Goal: Task Accomplishment & Management: Manage account settings

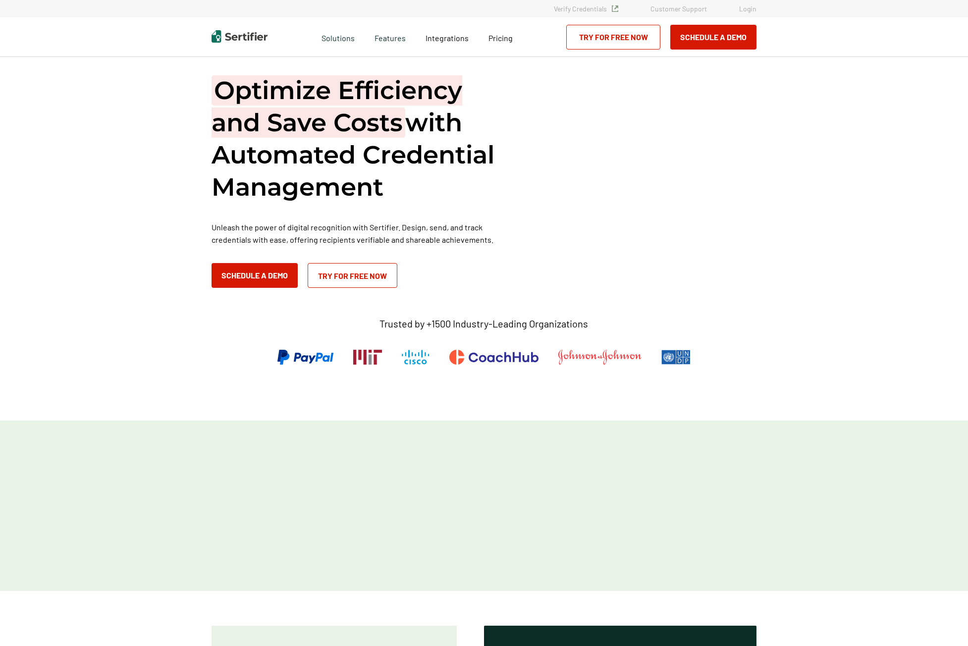
click at [749, 8] on link "Login" at bounding box center [747, 8] width 17 height 8
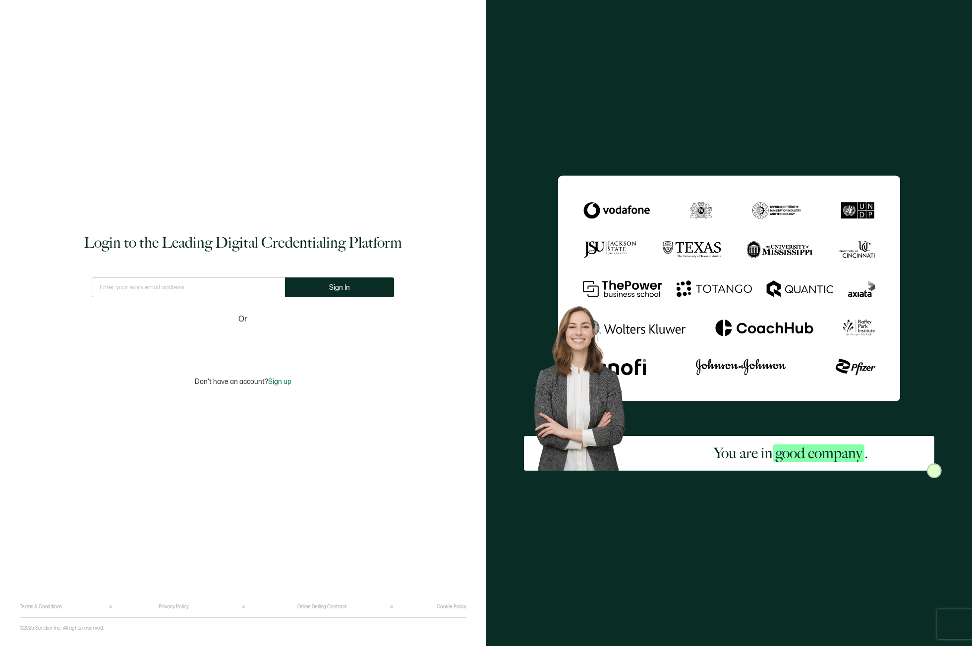
click at [155, 277] on input "text" at bounding box center [188, 287] width 193 height 20
type input "[EMAIL_ADDRESS][DOMAIN_NAME]"
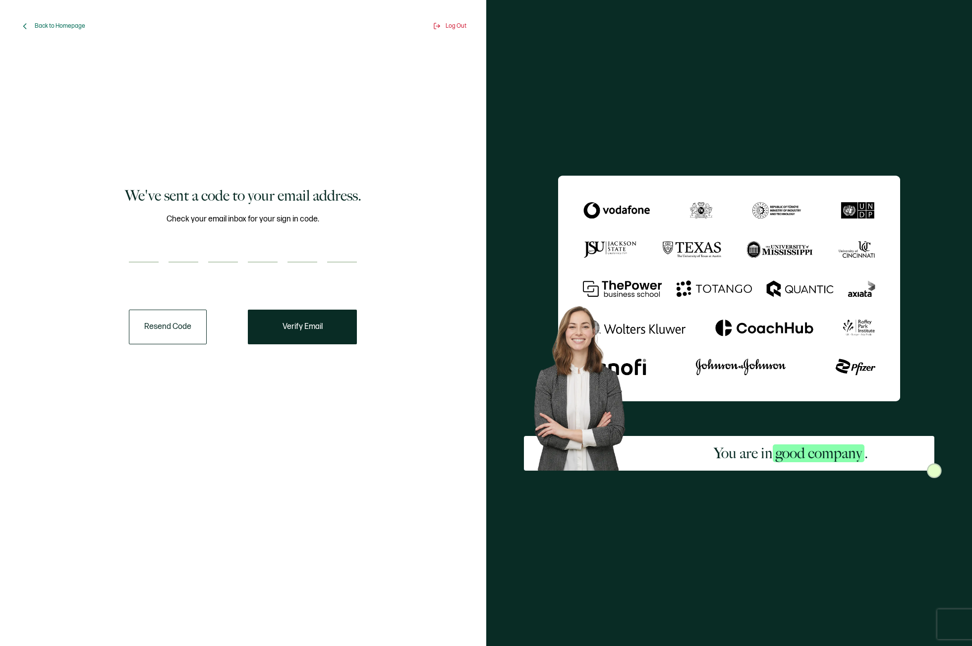
click at [330, 225] on div "Check your email inbox for your sign in code." at bounding box center [243, 244] width 228 height 62
click at [141, 250] on input "number" at bounding box center [144, 253] width 30 height 20
paste input "9"
type input "9"
type input "6"
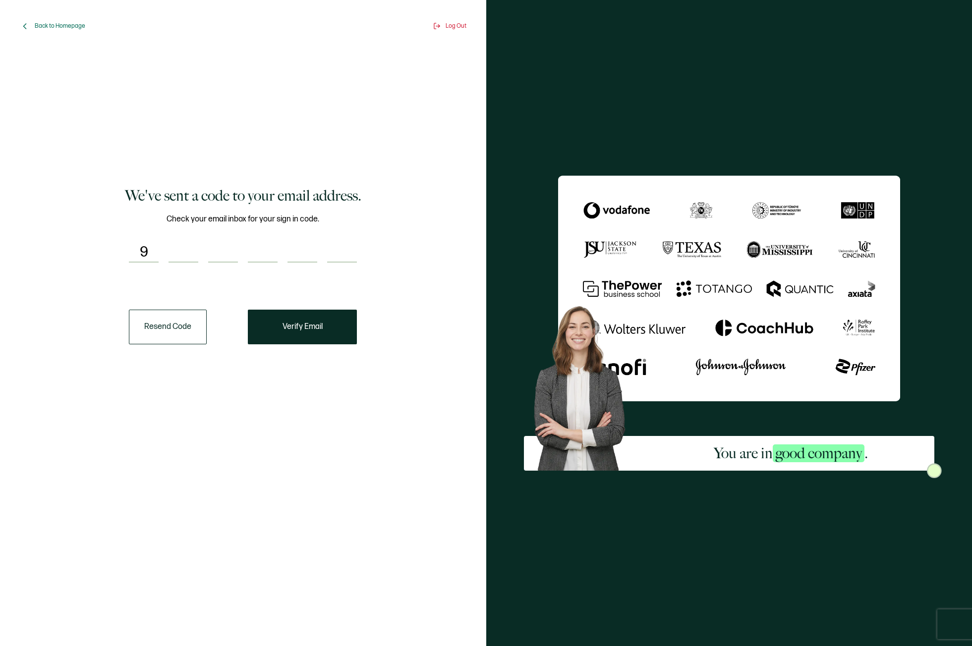
type input "9"
type input "2"
type input "7"
type input "2"
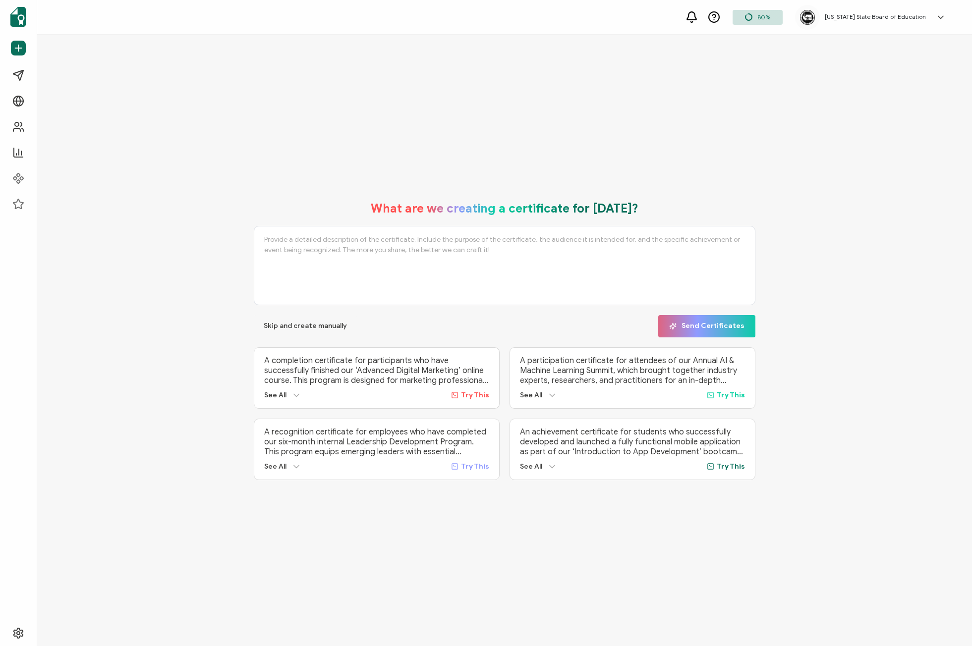
click at [329, 127] on div "What are we creating a certificate for today? Skip and create manually Send Cer…" at bounding box center [504, 340] width 935 height 611
click at [64, 75] on span "Campaigns" at bounding box center [47, 75] width 37 height 10
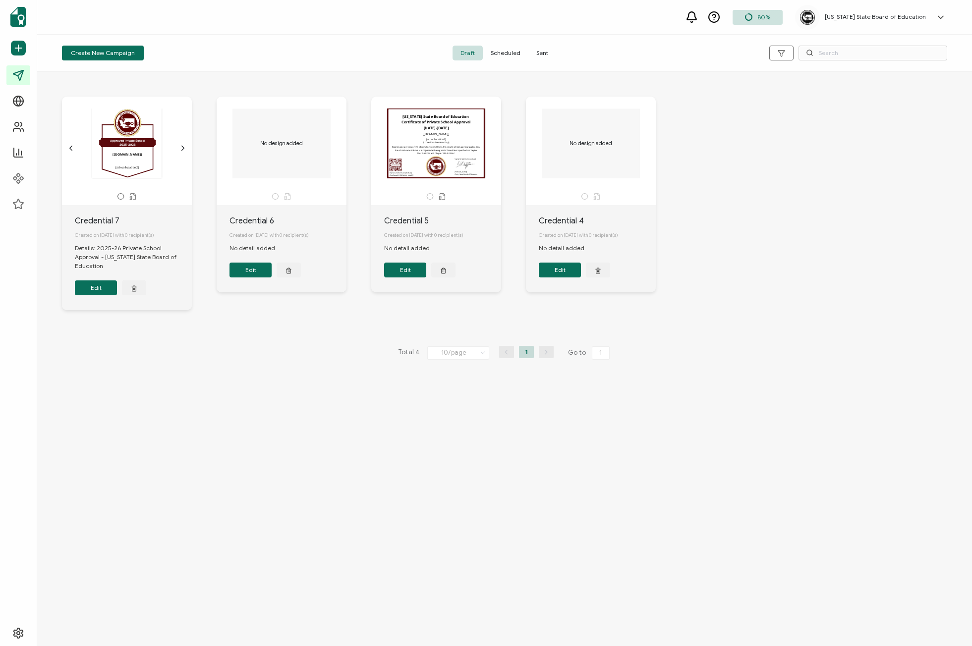
click at [537, 54] on span "Sent" at bounding box center [542, 53] width 28 height 15
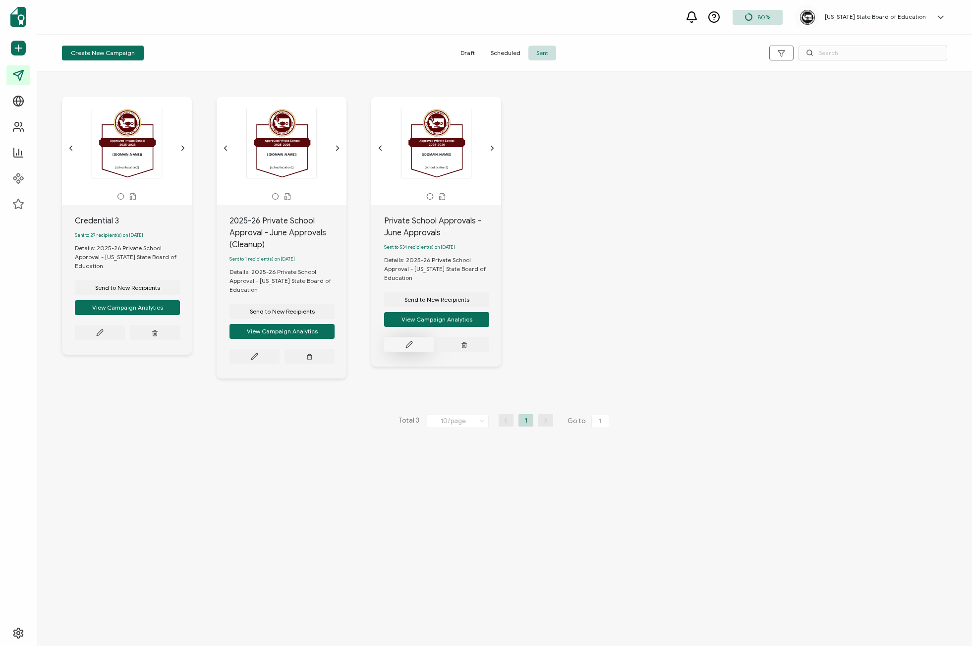
click at [407, 345] on icon at bounding box center [408, 344] width 7 height 7
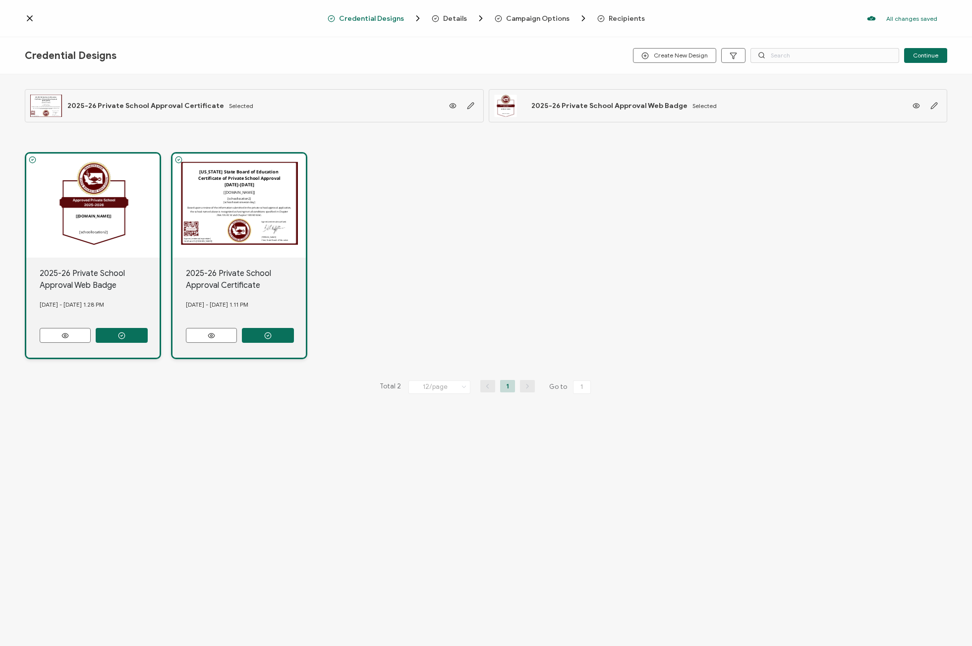
click at [612, 19] on span "Recipients" at bounding box center [626, 18] width 36 height 7
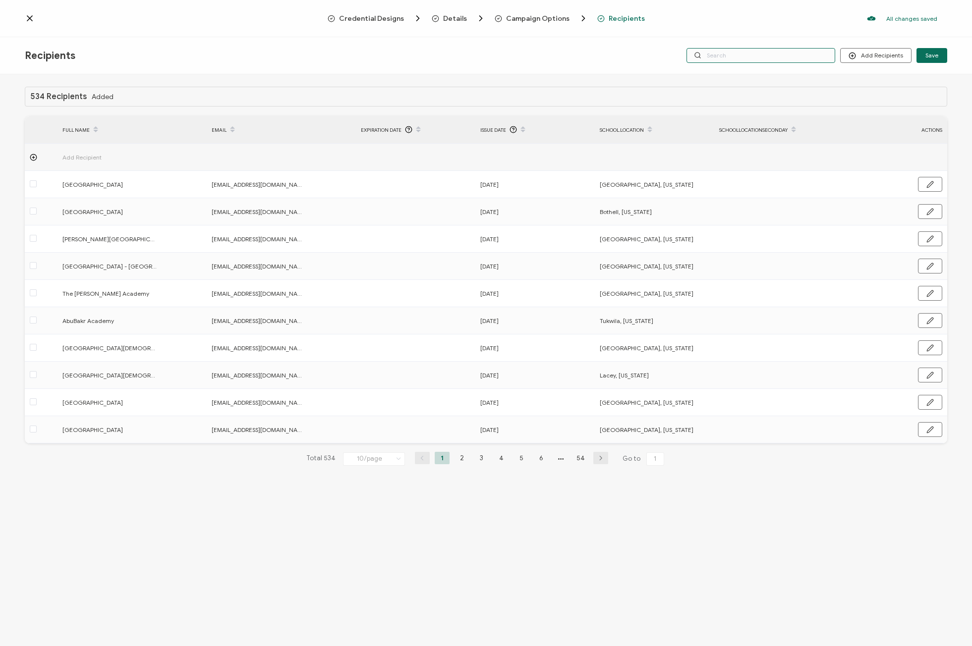
click at [765, 54] on input "text" at bounding box center [760, 55] width 149 height 15
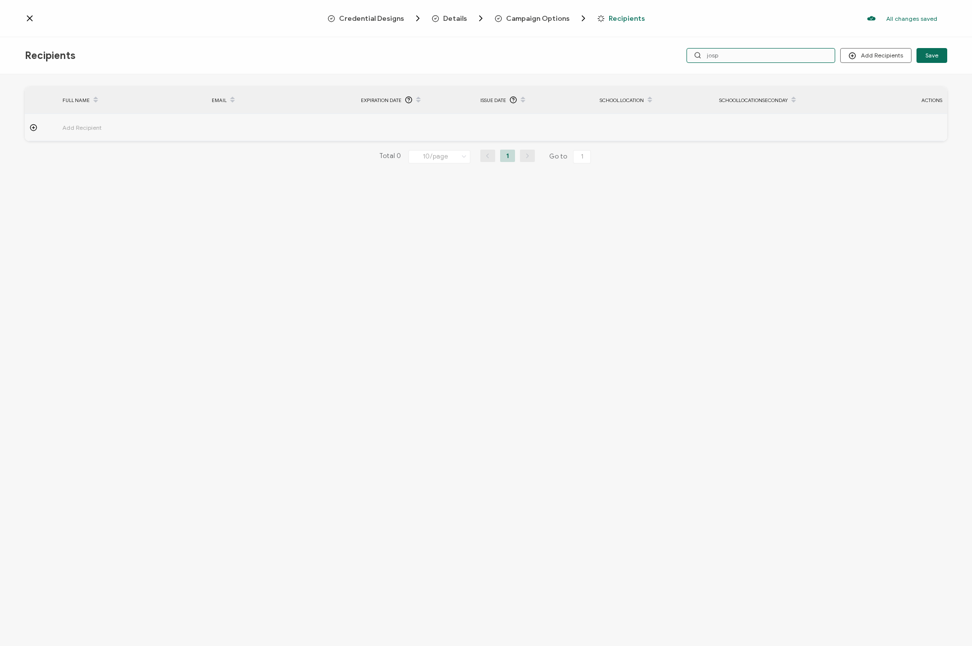
type input "jos"
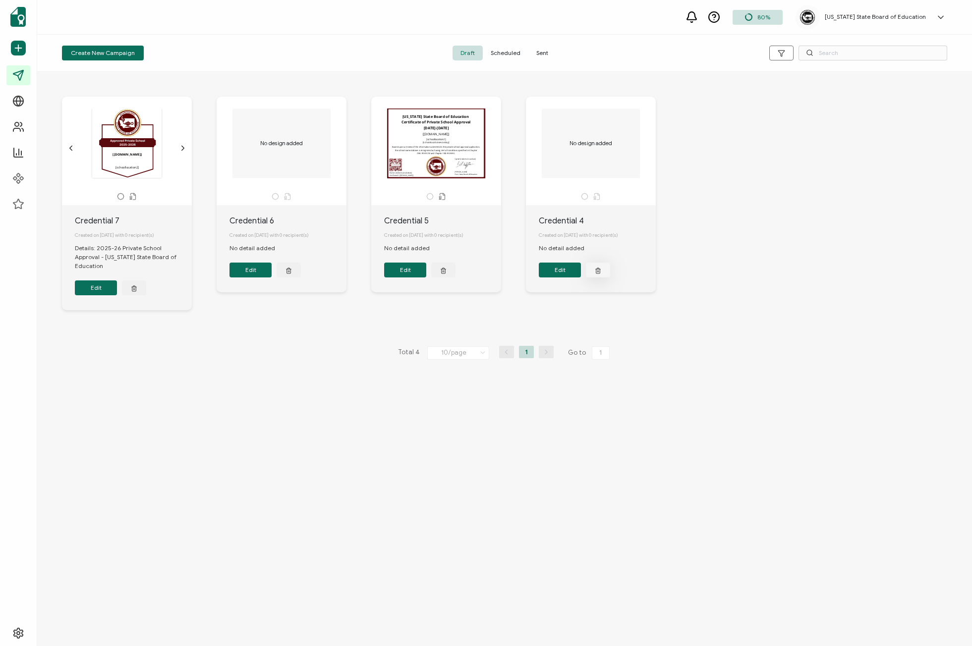
click at [604, 272] on button "button" at bounding box center [598, 270] width 24 height 15
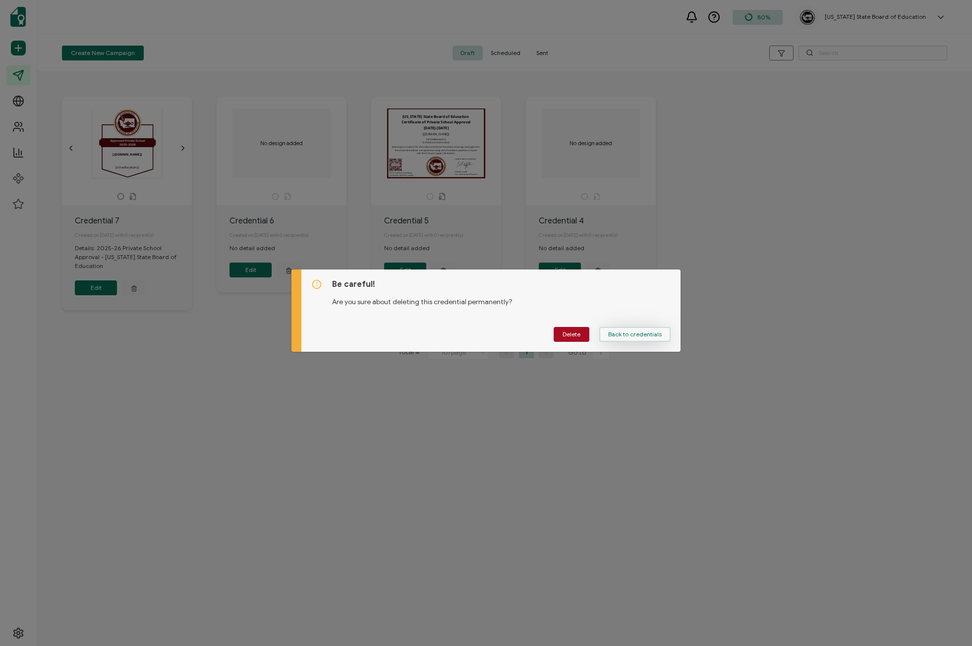
click at [621, 332] on span "Back to credentials" at bounding box center [635, 335] width 54 height 6
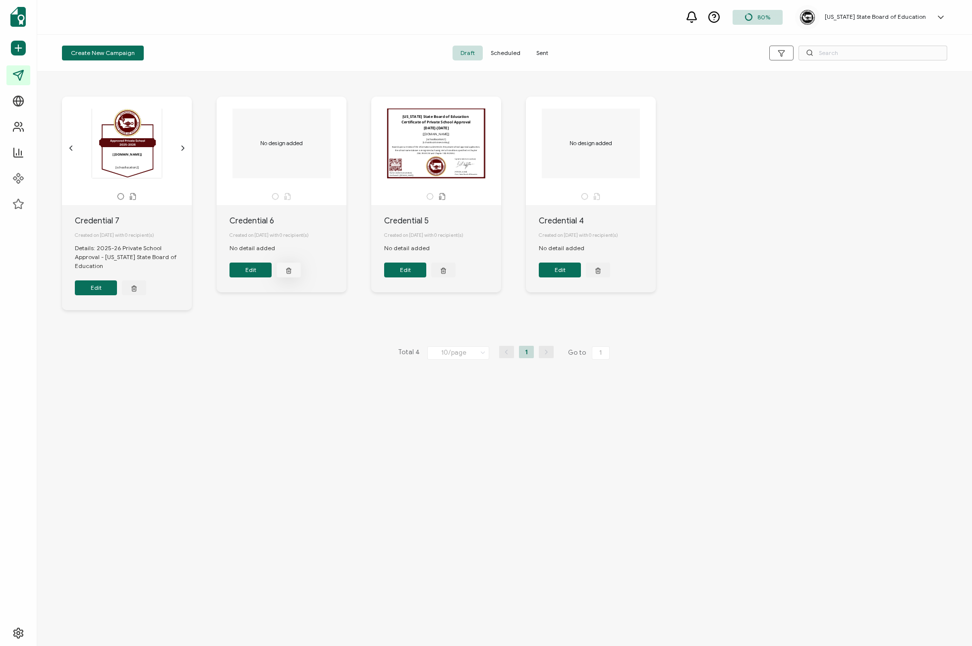
click at [287, 267] on button "button" at bounding box center [289, 270] width 24 height 15
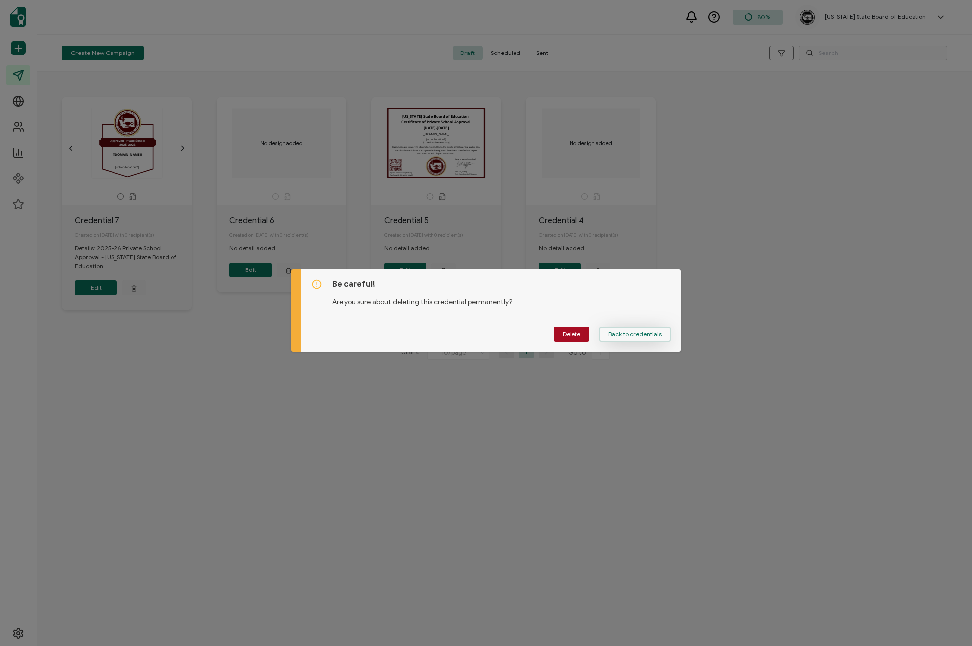
click at [633, 335] on span "Back to credentials" at bounding box center [635, 335] width 54 height 6
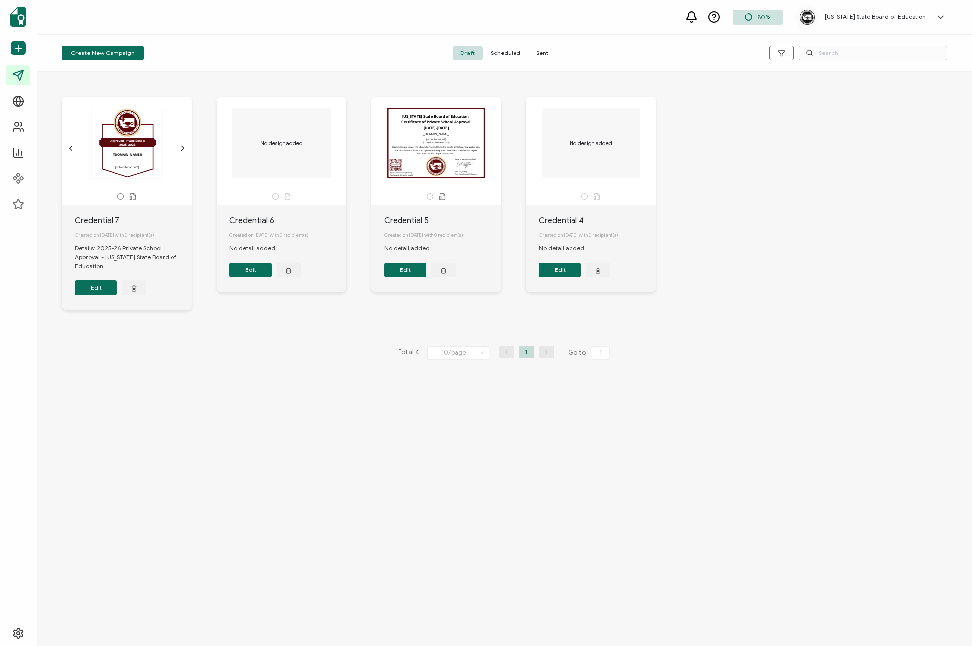
click at [547, 53] on span "Sent" at bounding box center [542, 53] width 28 height 15
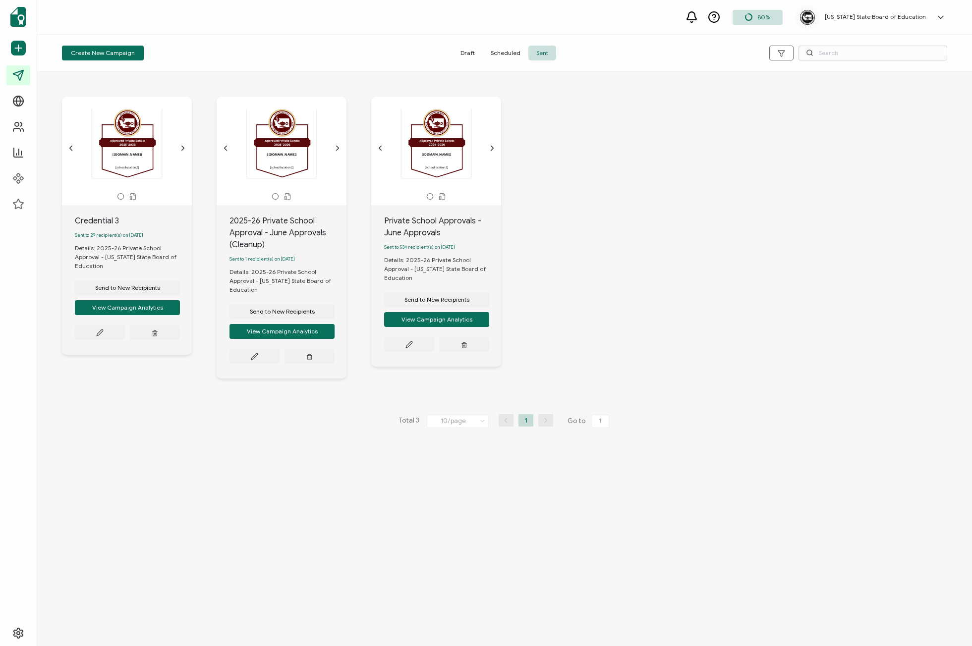
click at [463, 51] on span "Draft" at bounding box center [467, 53] width 30 height 15
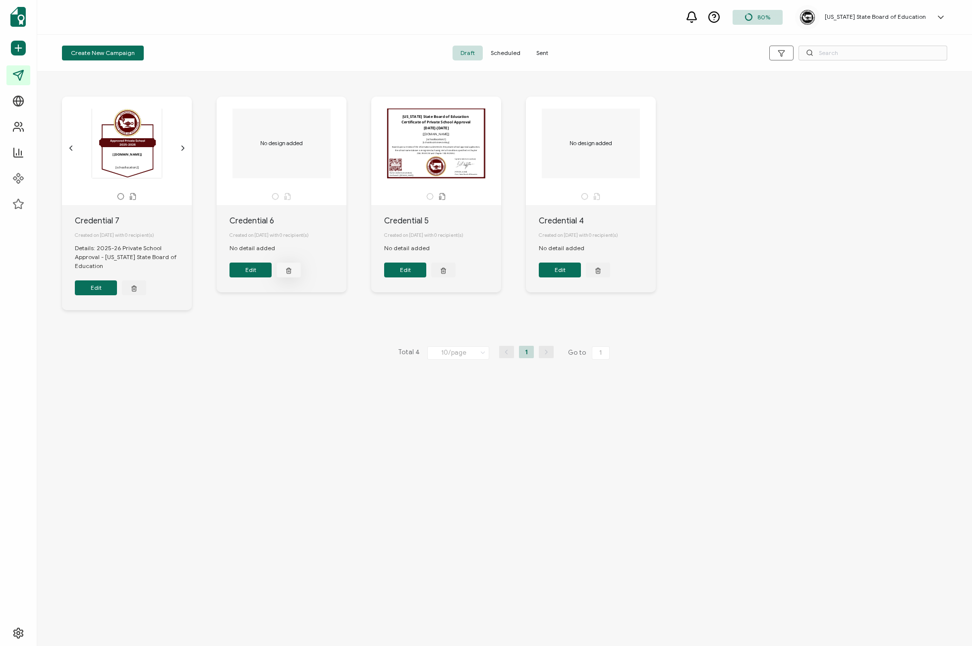
click at [288, 270] on icon "button" at bounding box center [288, 270] width 6 height 7
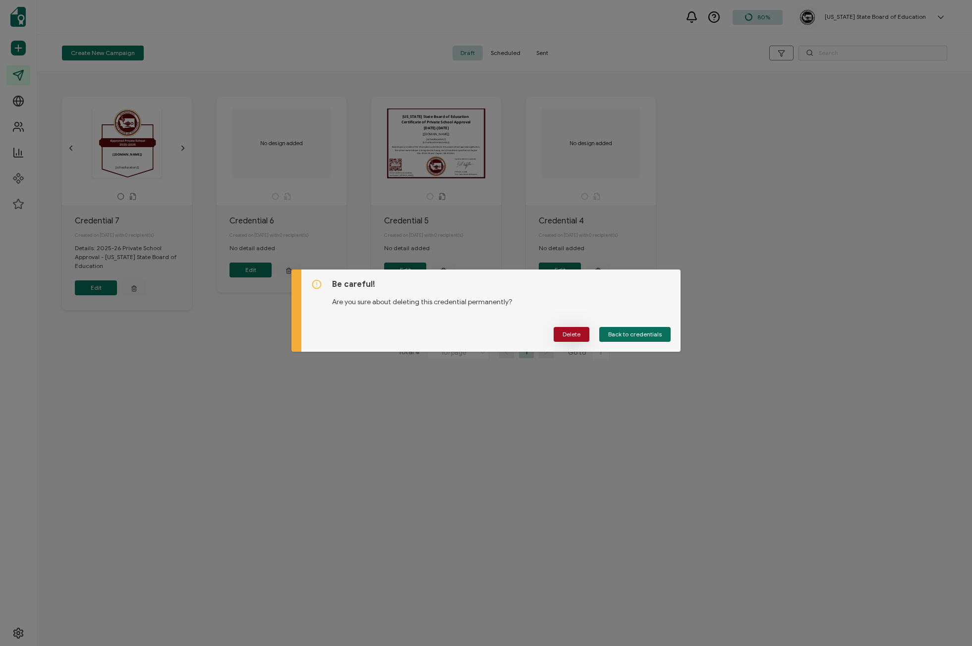
click at [574, 337] on span "Delete" at bounding box center [571, 335] width 18 height 6
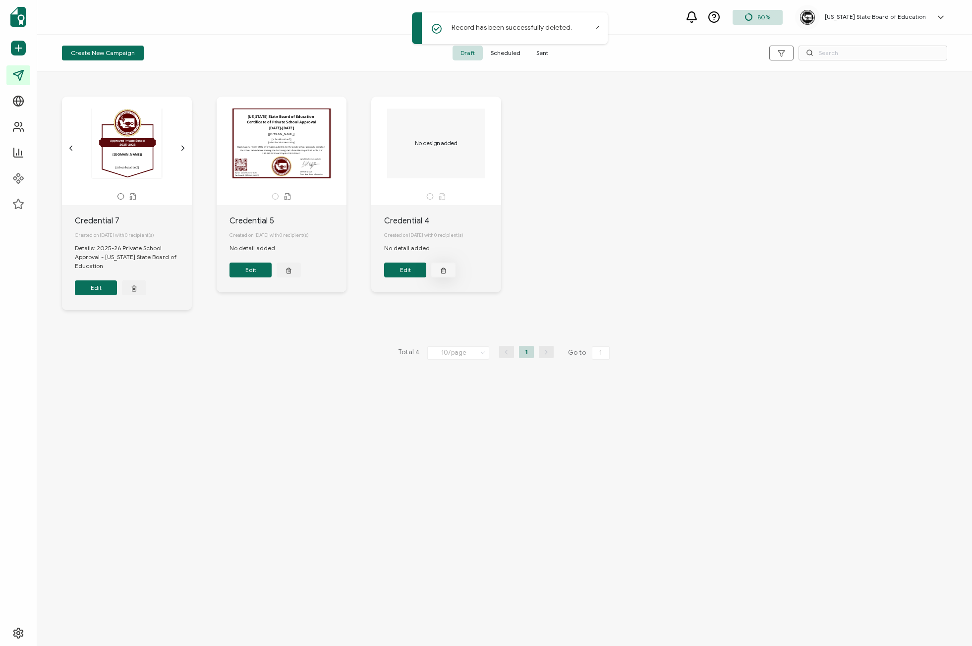
click at [436, 273] on button "button" at bounding box center [443, 270] width 24 height 15
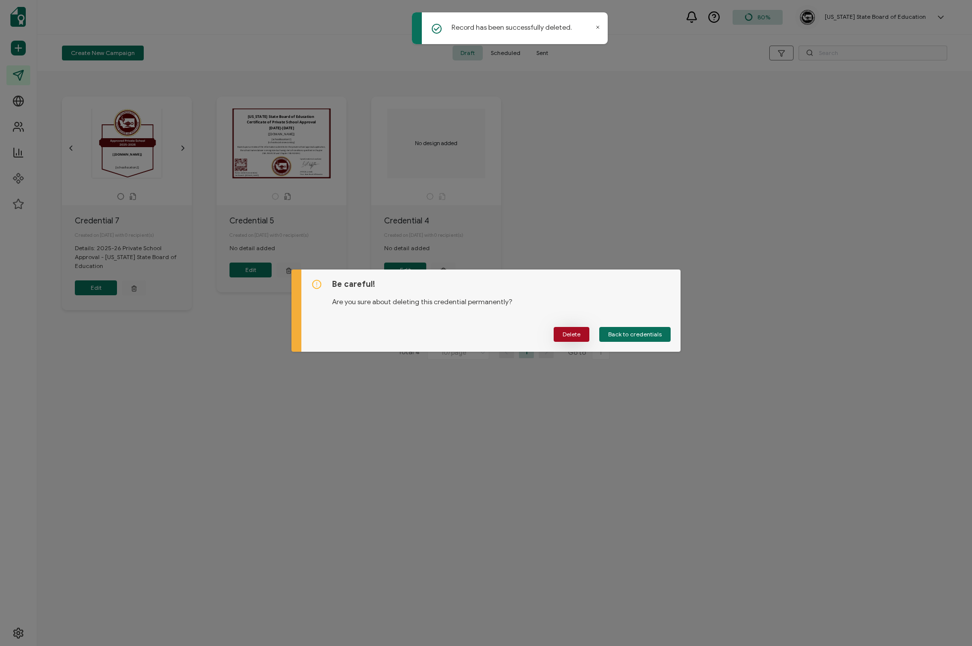
click at [568, 334] on span "Delete" at bounding box center [571, 335] width 18 height 6
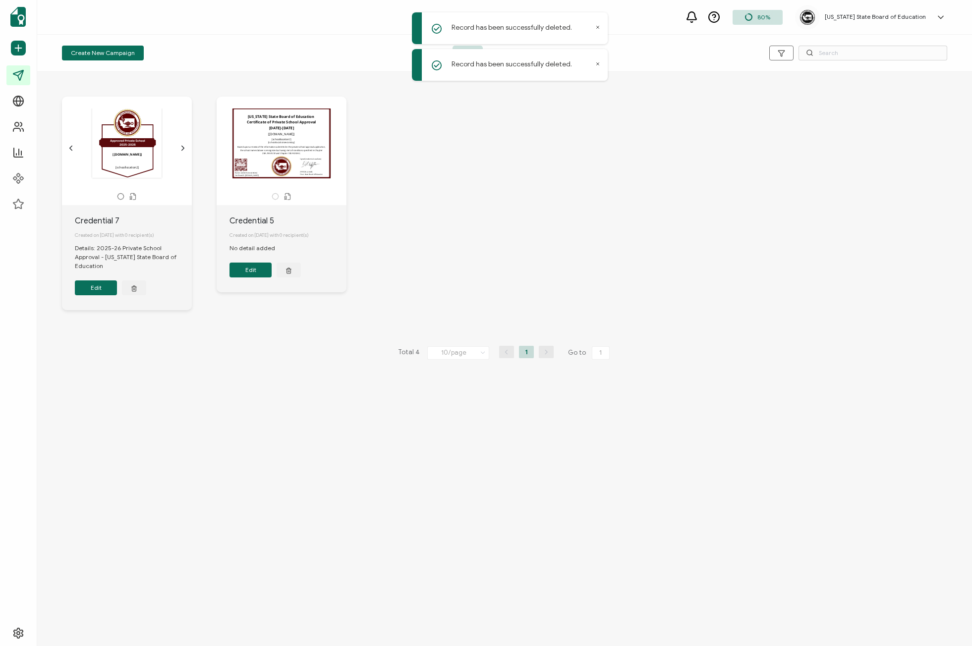
click at [597, 29] on icon at bounding box center [597, 27] width 5 height 5
click at [596, 25] on icon at bounding box center [597, 27] width 5 height 5
click at [542, 53] on span "Sent" at bounding box center [542, 53] width 28 height 15
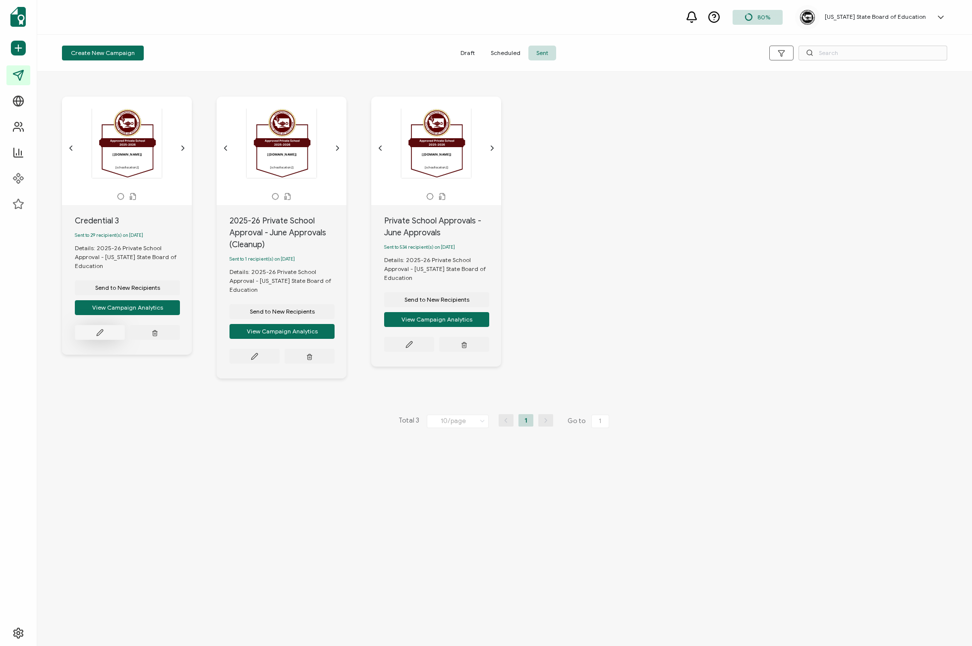
click at [109, 337] on button at bounding box center [100, 332] width 50 height 15
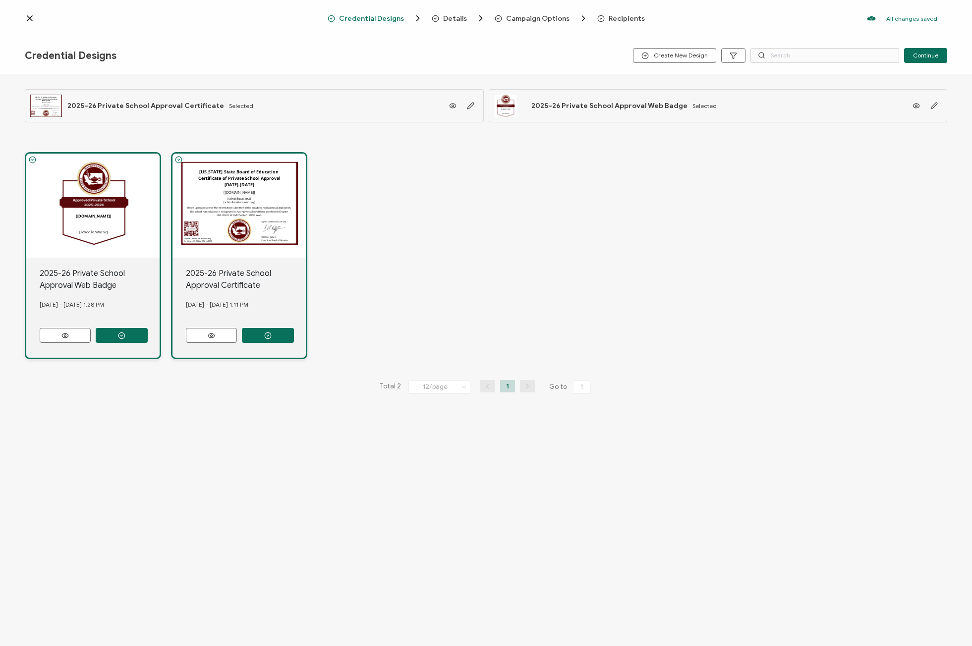
click at [460, 20] on span "Details" at bounding box center [455, 18] width 24 height 7
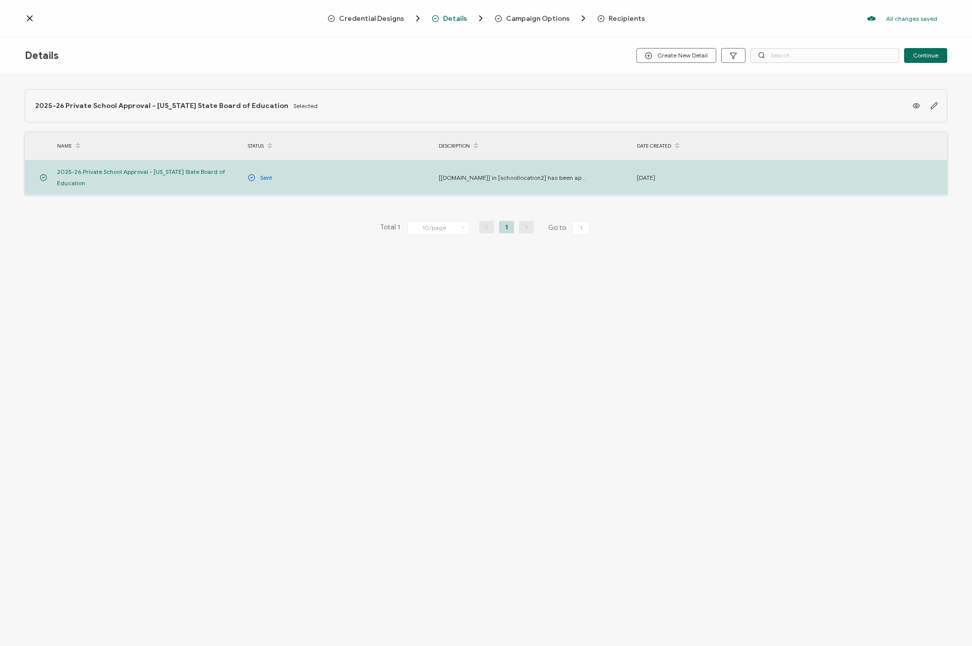
click at [528, 19] on span "Campaign Options" at bounding box center [537, 18] width 63 height 7
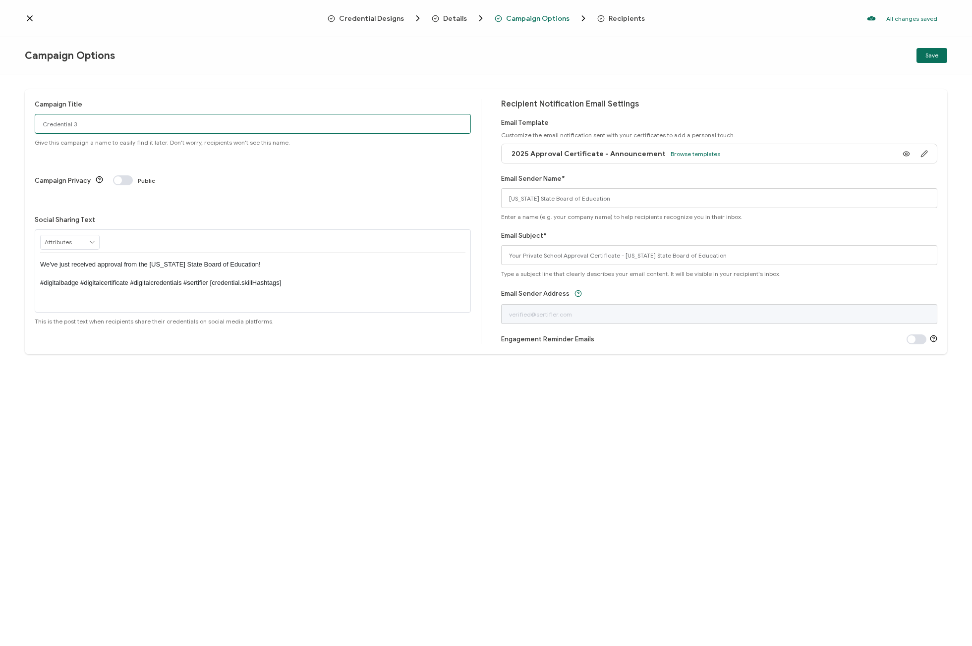
drag, startPoint x: 79, startPoint y: 124, endPoint x: 17, endPoint y: 130, distance: 61.7
click at [17, 130] on div "Campaign Title Credential 3 Give this campaign a name to easily find it later. …" at bounding box center [486, 360] width 972 height 572
click at [31, 19] on icon at bounding box center [29, 18] width 5 height 5
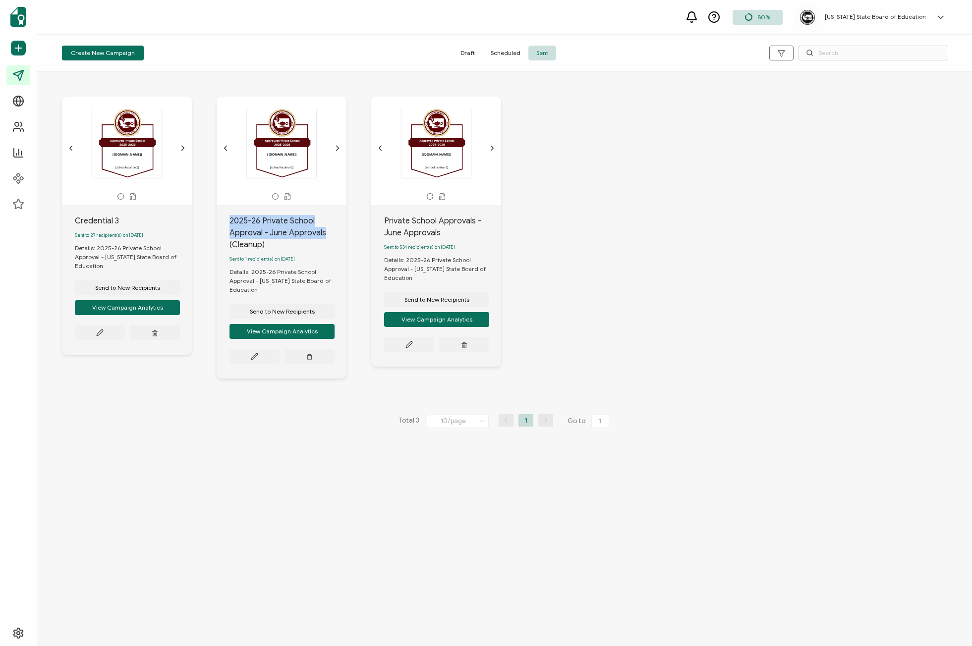
drag, startPoint x: 326, startPoint y: 233, endPoint x: 226, endPoint y: 226, distance: 99.8
click at [226, 226] on div "2025-26 Private School Approval - June Approvals (Cleanup) Sent to 1 recipient(…" at bounding box center [282, 291] width 130 height 173
copy div "2025-26 Private School Approval - June Approvals"
click at [153, 218] on div "Credential 3" at bounding box center [133, 221] width 117 height 12
click at [103, 336] on icon at bounding box center [99, 332] width 7 height 7
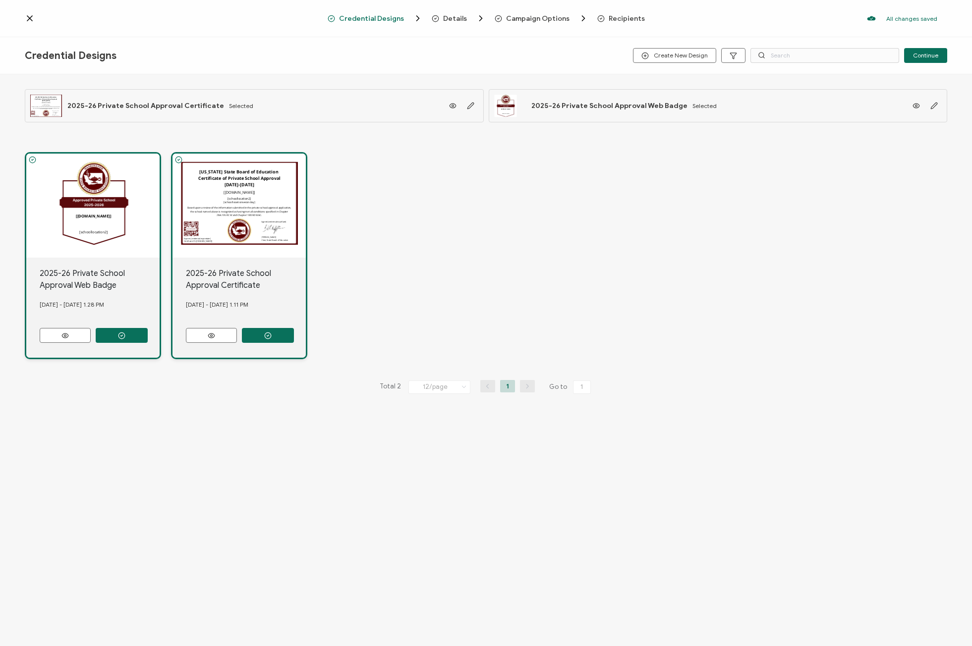
click at [519, 22] on span "Campaign Options" at bounding box center [537, 18] width 63 height 7
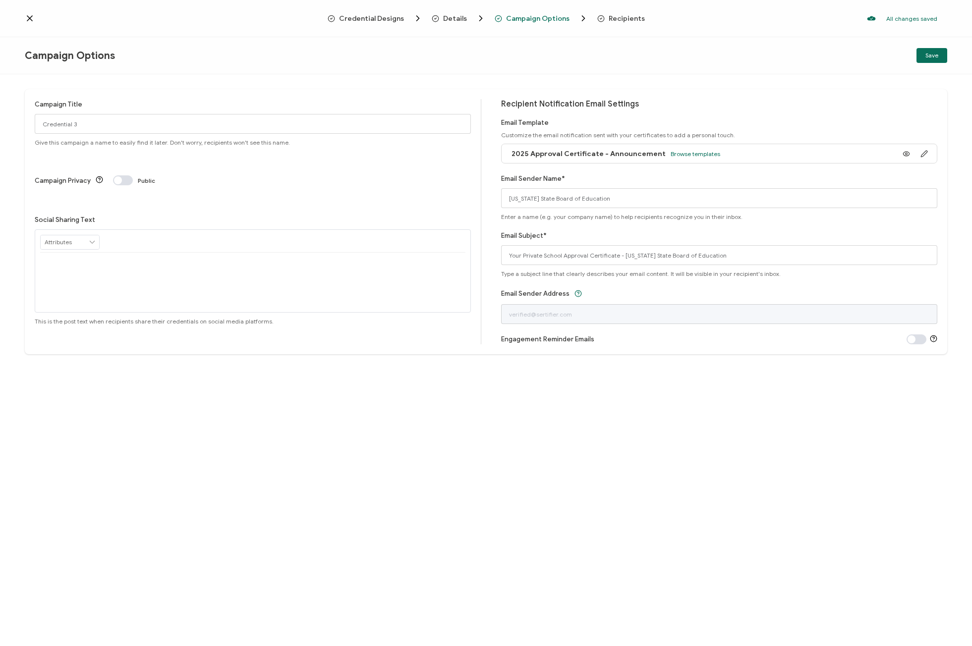
click at [455, 16] on span "Details" at bounding box center [455, 18] width 24 height 7
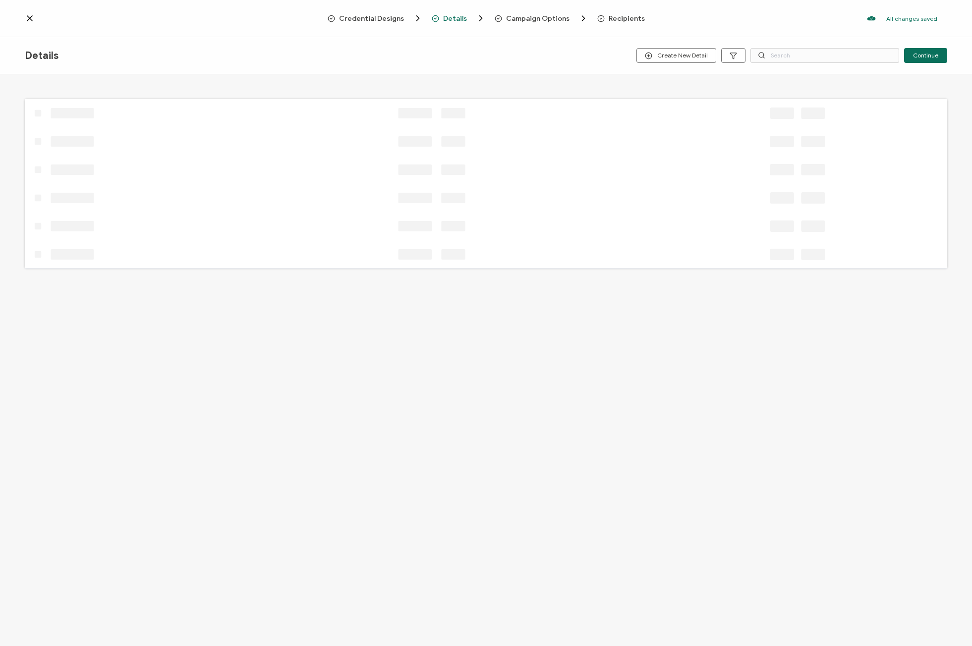
click at [528, 20] on span "Campaign Options" at bounding box center [537, 18] width 63 height 7
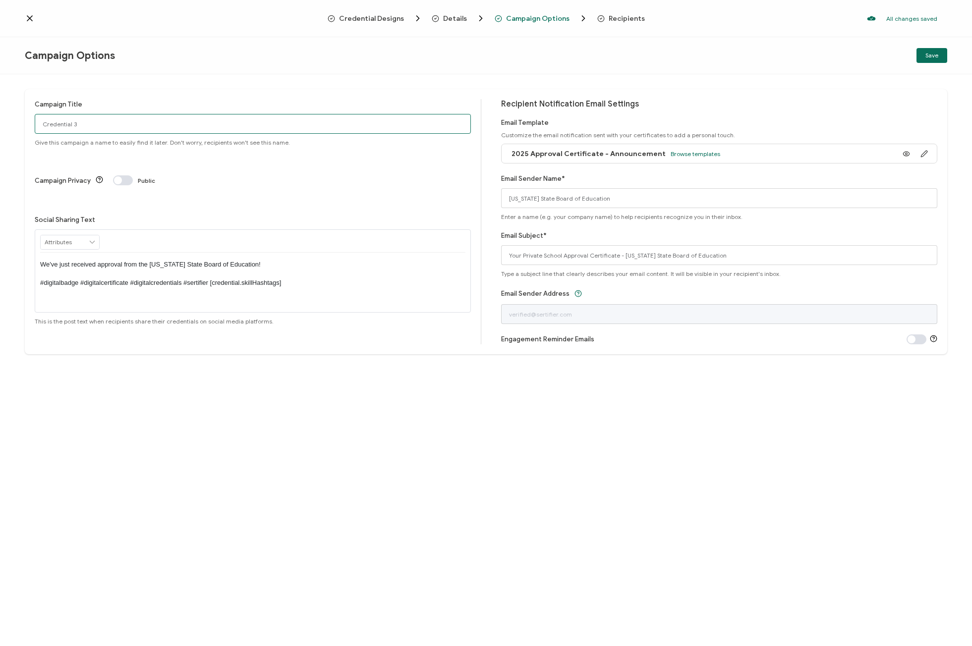
drag, startPoint x: 25, startPoint y: 122, endPoint x: -156, endPoint y: 137, distance: 182.0
click at [0, 137] on html "Credential Designs Details Campaign Options Recipients All changes saved We sav…" at bounding box center [486, 323] width 972 height 646
paste input "2025-26 Private School Approval - June Approvals"
click at [145, 122] on input "2025-26 Private School Approval - June Approvals" at bounding box center [253, 124] width 436 height 20
click at [145, 123] on input "2025-26 Private School Approval - June Approvals" at bounding box center [253, 124] width 436 height 20
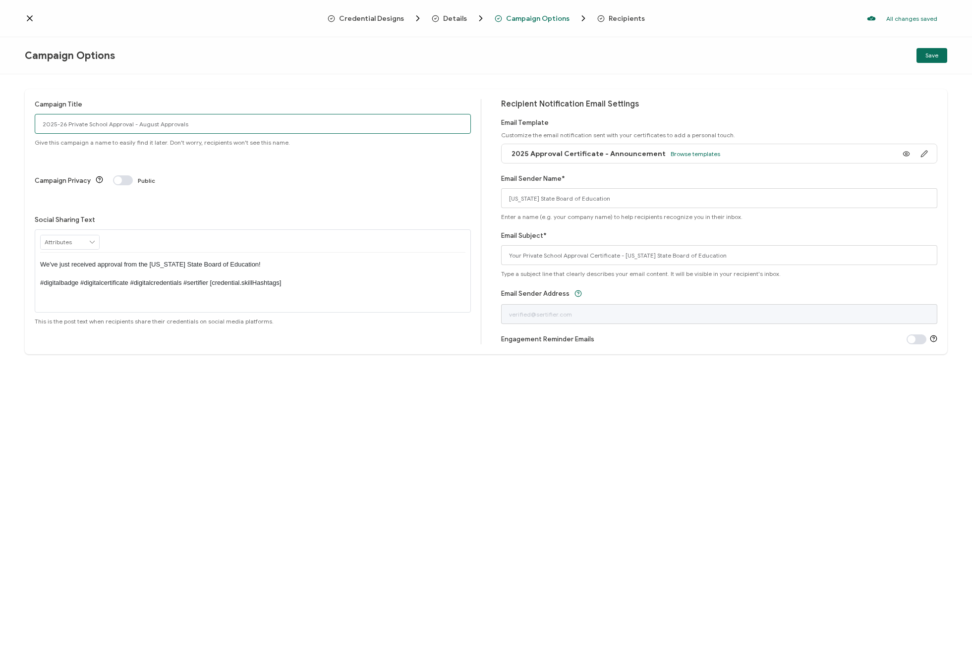
type input "2025-26 Private School Approval - August Approvals"
click at [221, 96] on div "Campaign Title 2025-26 Private School Approval - August Approvals Give this cam…" at bounding box center [486, 221] width 922 height 265
click at [118, 175] on span at bounding box center [123, 180] width 20 height 10
click at [925, 57] on span "Save" at bounding box center [931, 56] width 13 height 6
click at [626, 20] on span "Recipients" at bounding box center [626, 18] width 36 height 7
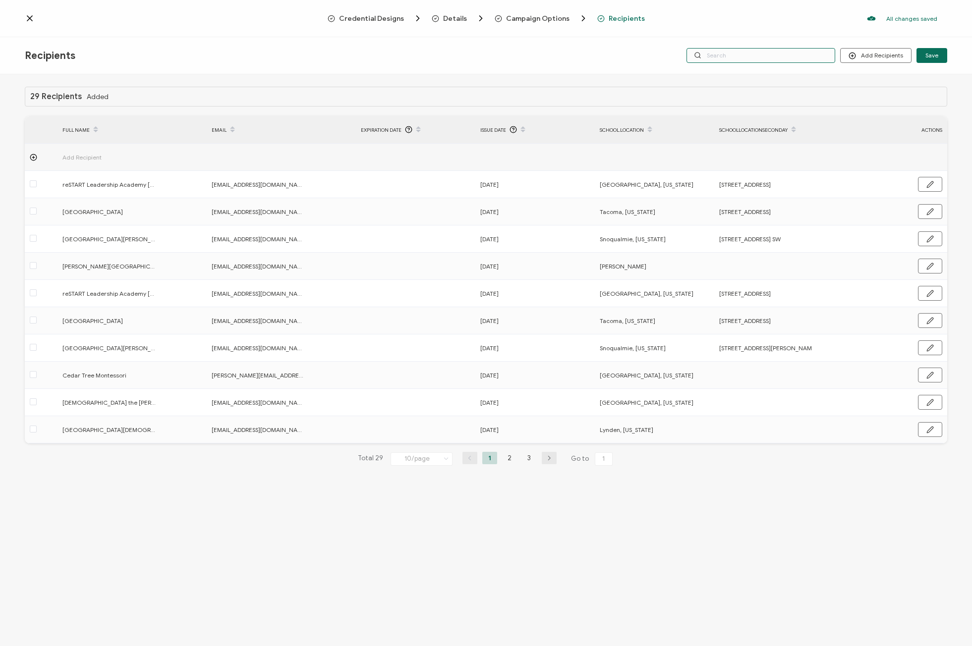
click at [738, 55] on input "text" at bounding box center [760, 55] width 149 height 15
type input "parish"
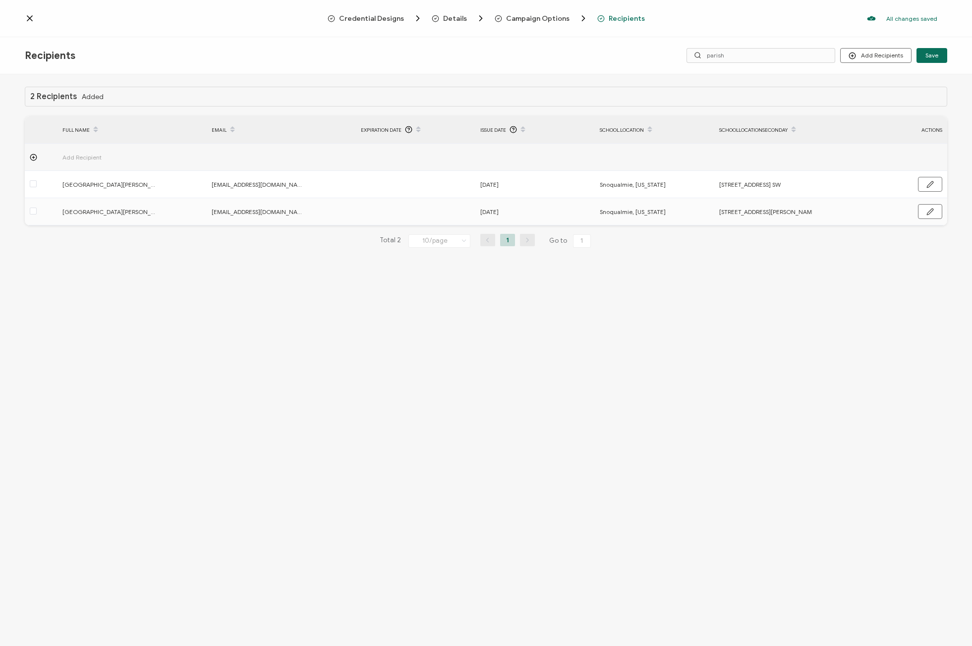
click at [466, 338] on div "2 Recipients Added FULL NAME EMAIL Expiration Date Issue Date school.location s…" at bounding box center [486, 361] width 972 height 574
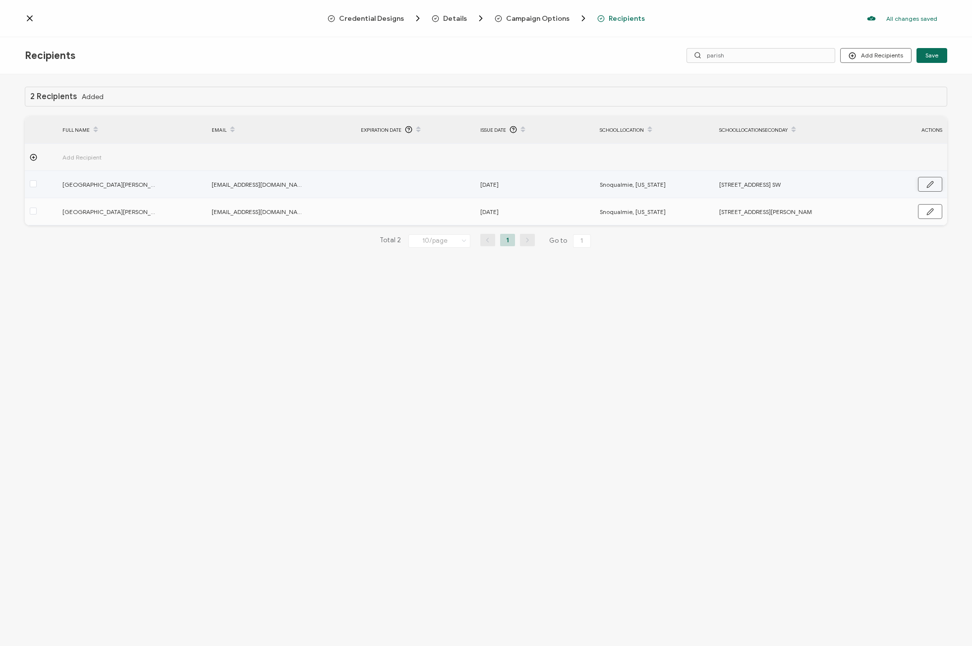
click at [933, 182] on icon "button" at bounding box center [930, 184] width 6 height 6
click at [624, 185] on input "Snoqualmie, Washington" at bounding box center [643, 185] width 87 height 16
drag, startPoint x: 641, startPoint y: 185, endPoint x: 574, endPoint y: 184, distance: 66.9
click at [574, 184] on tr "St. Joseph Parish School scogan@sjsissaquah.org August 14, 2025 Snoqualmie, Was…" at bounding box center [486, 185] width 922 height 28
paste input "Issaquah"
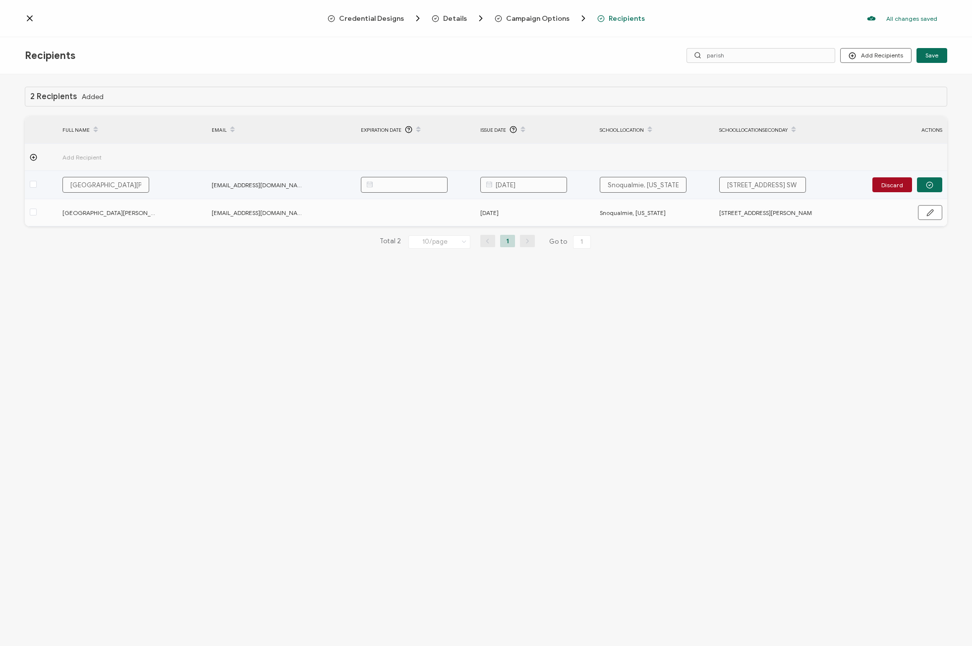
type input "Issaquah, Washington"
click at [713, 277] on div "2 Recipients Added FULL NAME EMAIL Expiration Date Issue Date school.location s…" at bounding box center [486, 361] width 972 height 574
click at [928, 186] on icon "button" at bounding box center [929, 184] width 7 height 7
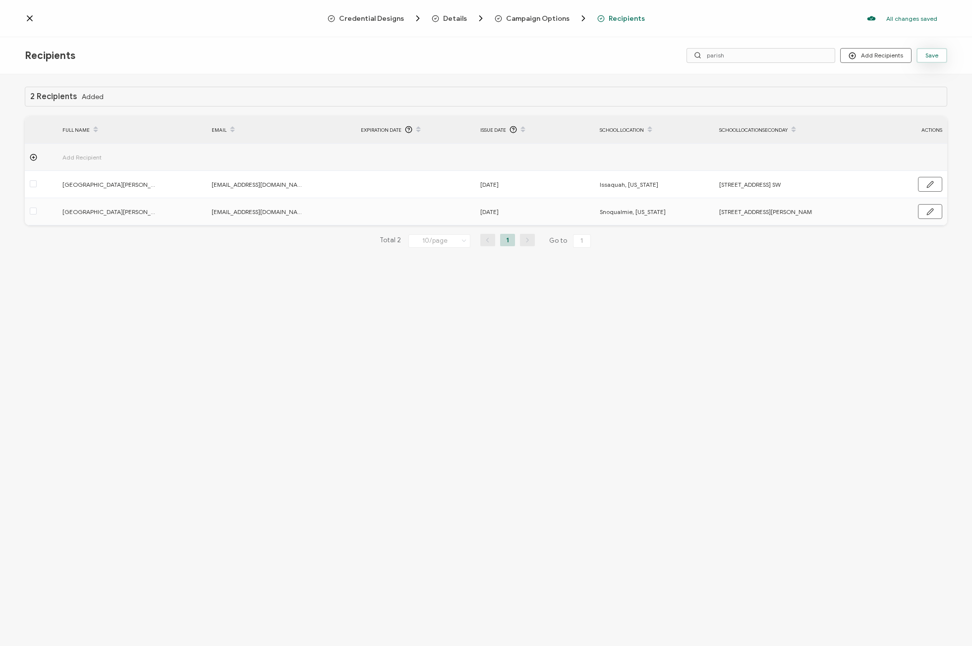
click at [942, 55] on button "Save" at bounding box center [931, 55] width 31 height 15
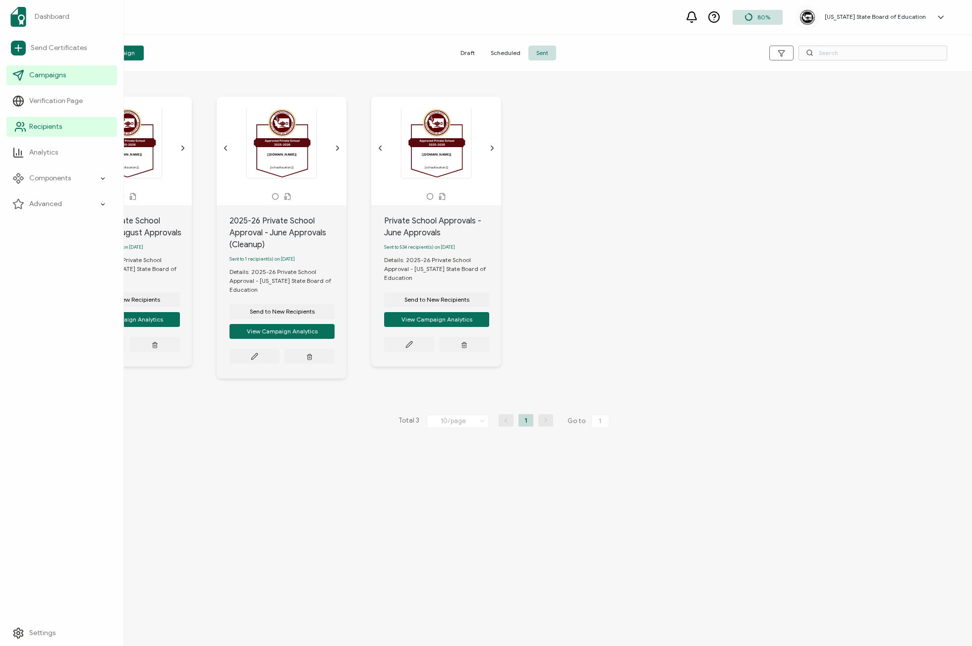
click at [45, 124] on span "Recipients" at bounding box center [45, 127] width 33 height 10
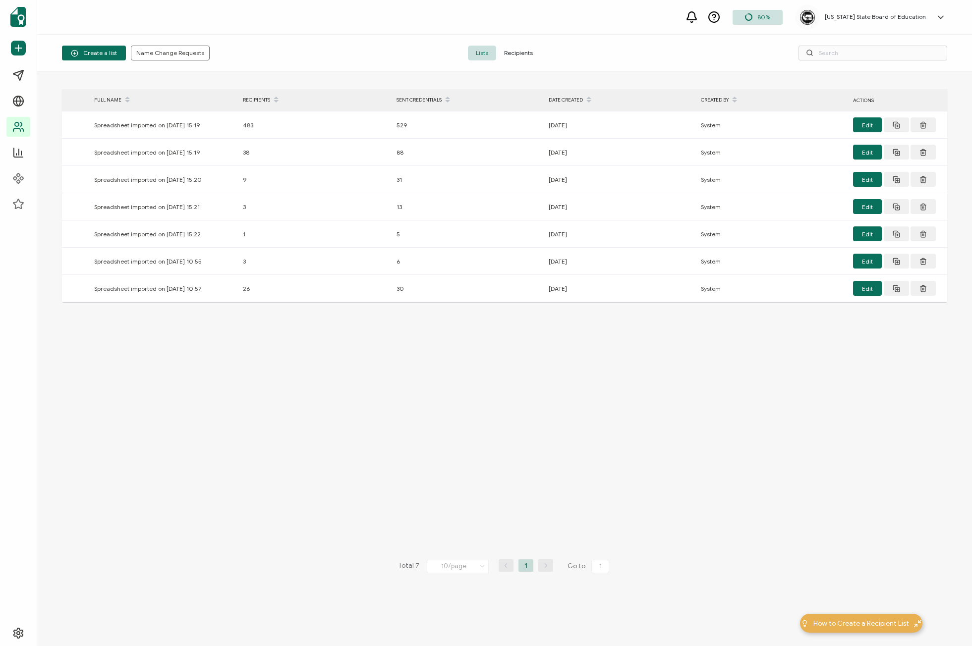
click at [529, 55] on span "Recipients" at bounding box center [518, 53] width 45 height 15
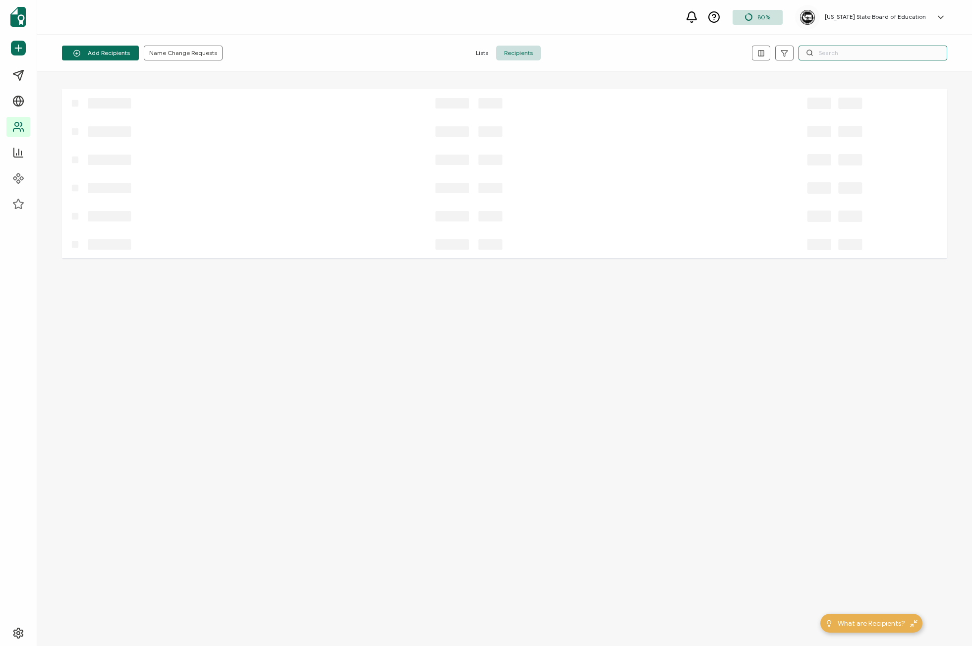
click at [841, 52] on input "text" at bounding box center [872, 53] width 149 height 15
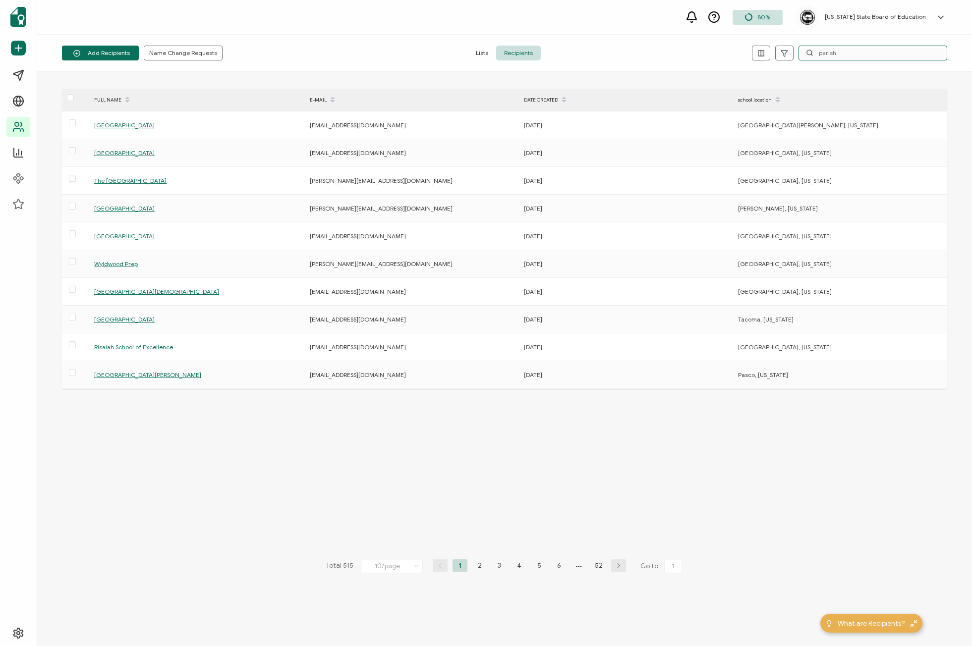
type input "parish"
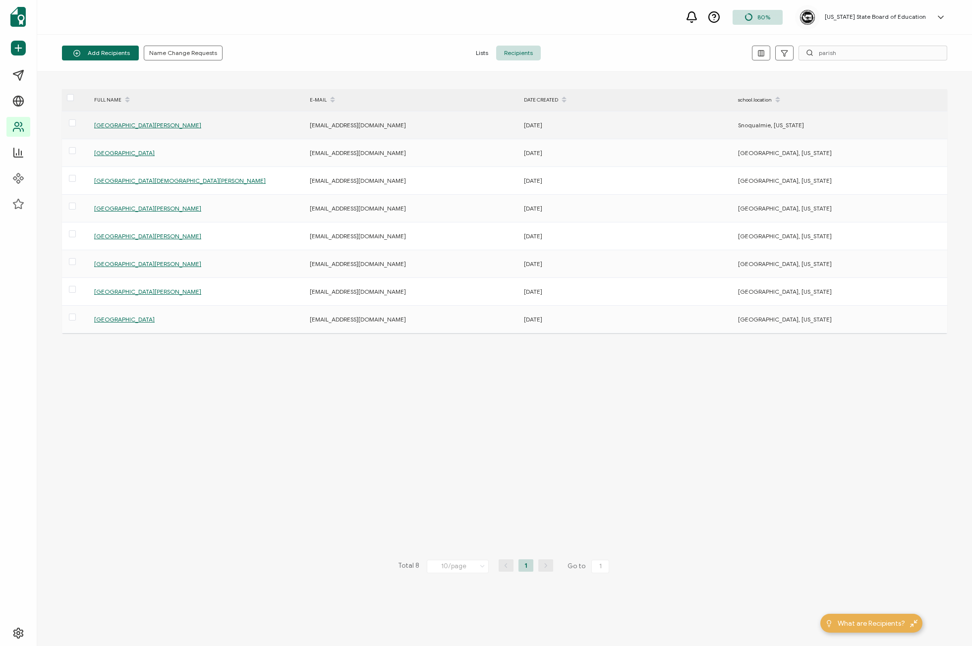
click at [120, 125] on span "St. Joseph Parish School" at bounding box center [147, 124] width 107 height 7
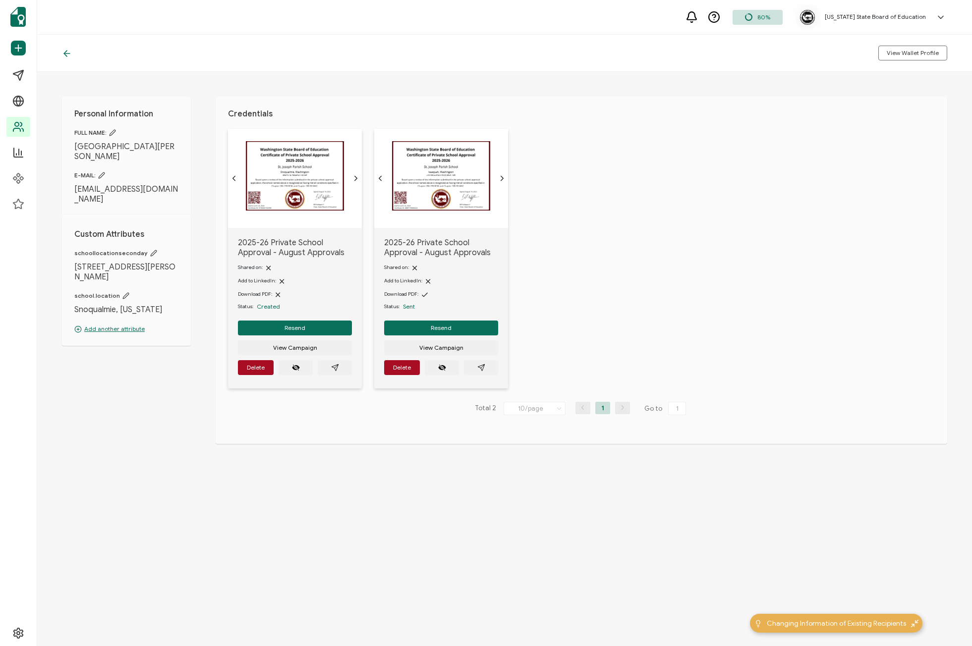
click at [420, 197] on img at bounding box center [441, 175] width 98 height 69
click at [485, 368] on button "button" at bounding box center [481, 367] width 34 height 15
